Goal: Task Accomplishment & Management: Use online tool/utility

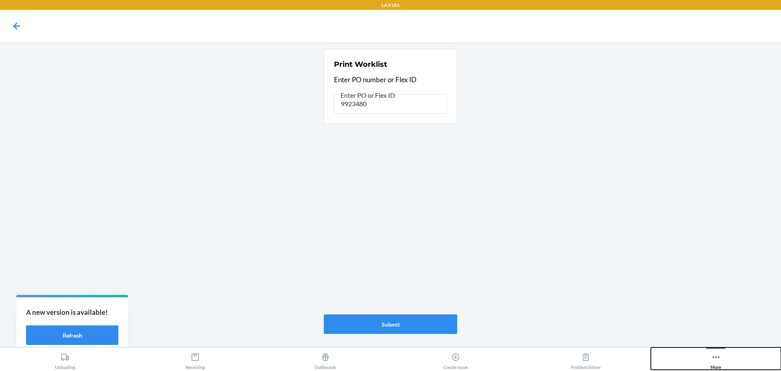
click at [712, 360] on icon at bounding box center [716, 356] width 9 height 9
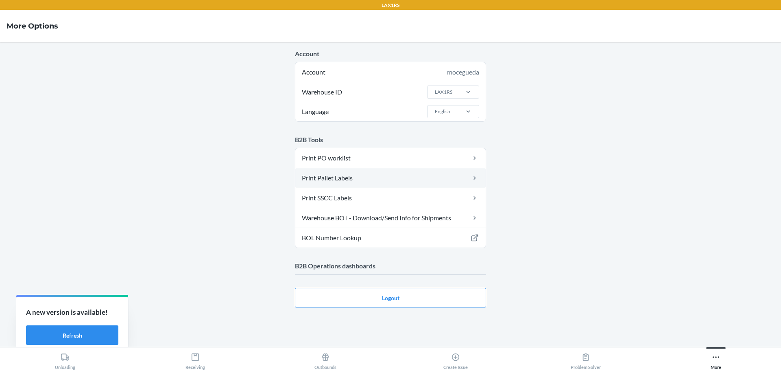
click at [385, 175] on link "Print Pallet Labels" at bounding box center [390, 178] width 190 height 20
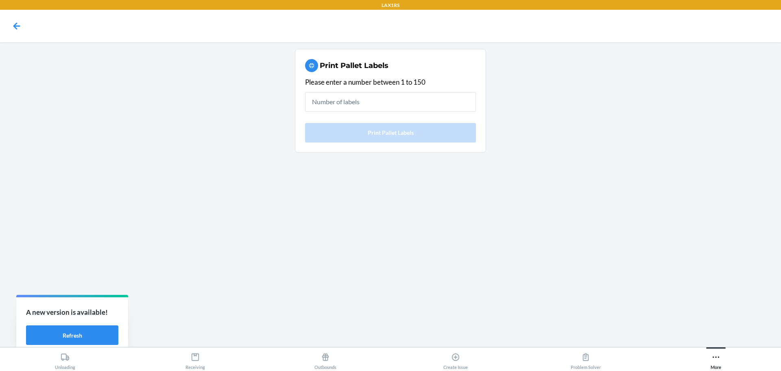
click at [407, 101] on input "text" at bounding box center [390, 102] width 171 height 20
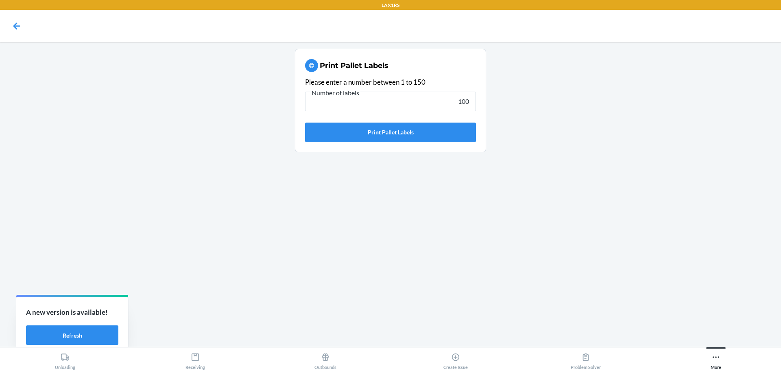
type input "100"
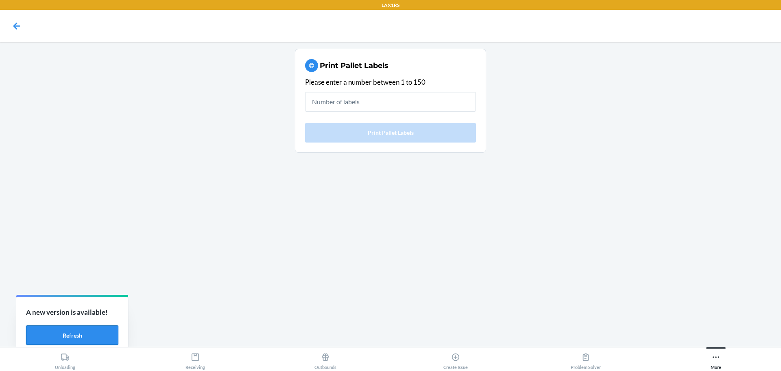
click at [70, 328] on button "Refresh" at bounding box center [72, 335] width 92 height 20
